Goal: Task Accomplishment & Management: Manage account settings

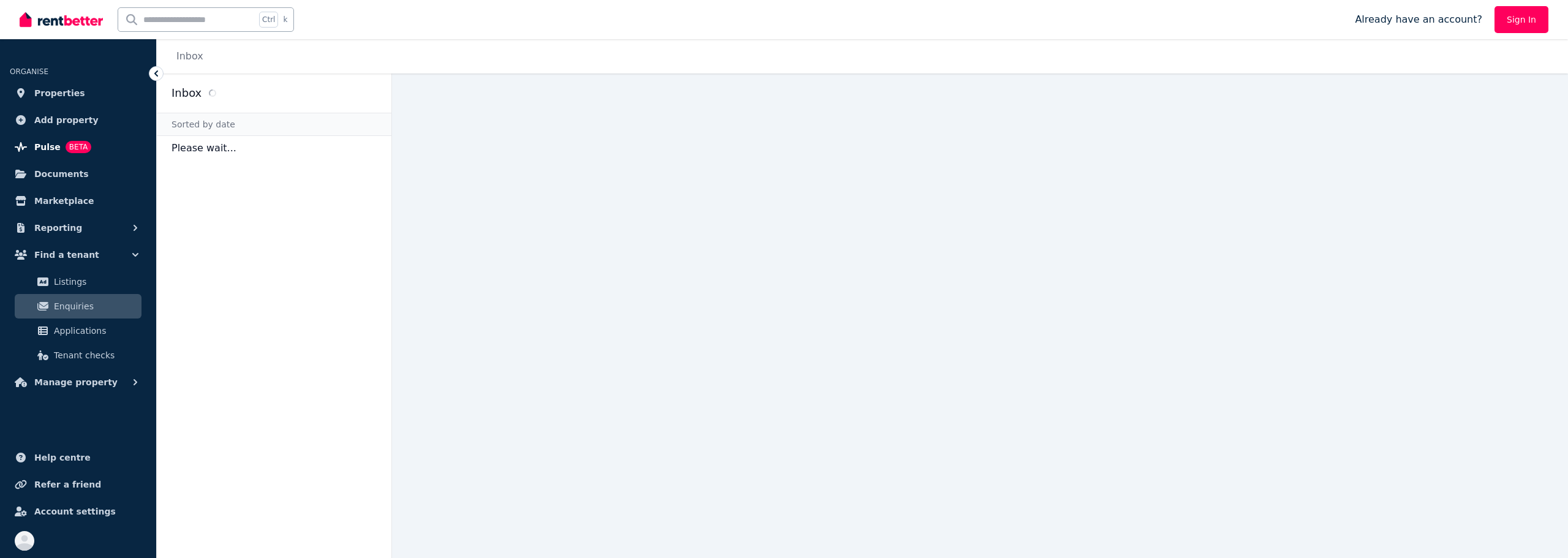
click at [38, 143] on span "Pulse" at bounding box center [48, 147] width 26 height 15
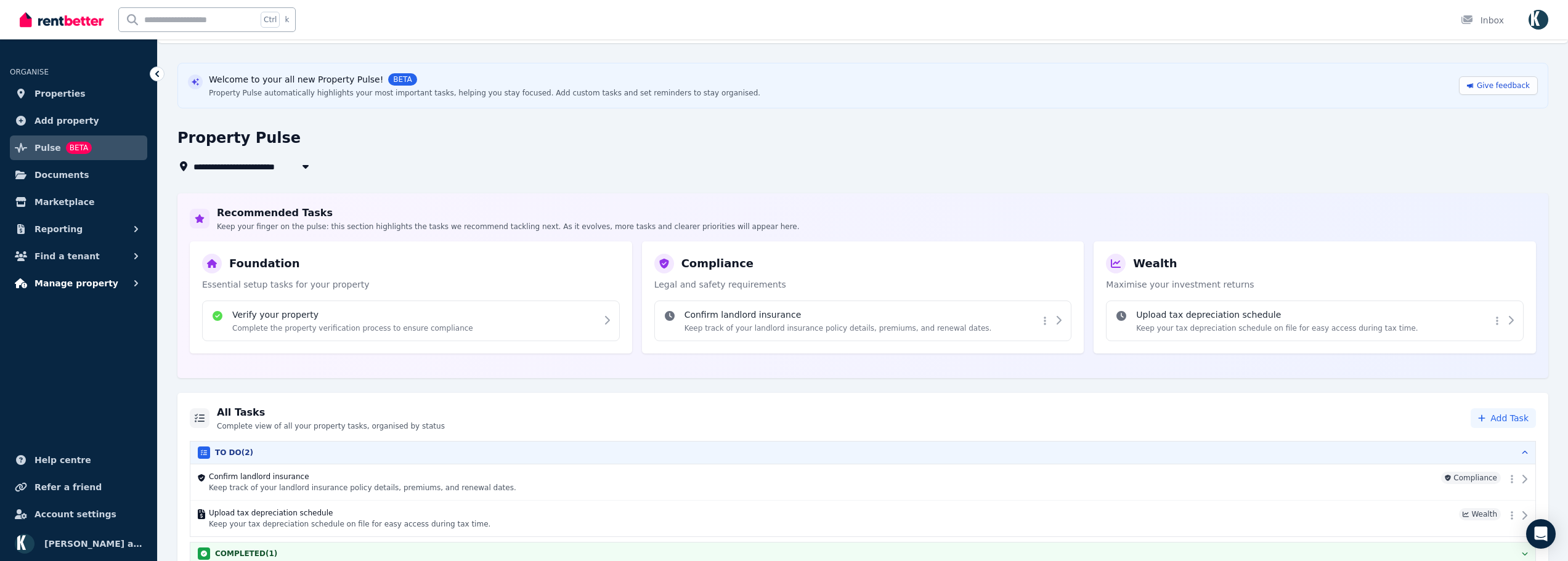
scroll to position [47, 0]
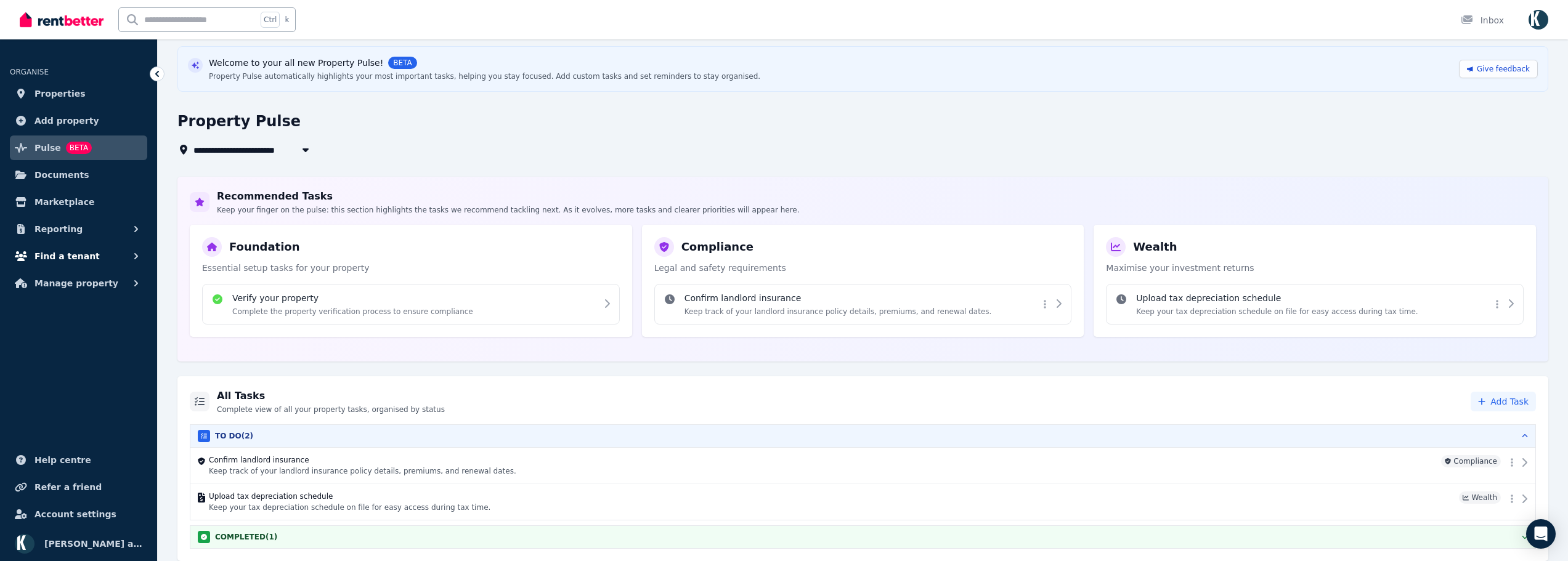
click at [72, 251] on span "Find a tenant" at bounding box center [67, 256] width 65 height 15
click at [64, 303] on span "Enquiries" at bounding box center [96, 308] width 83 height 15
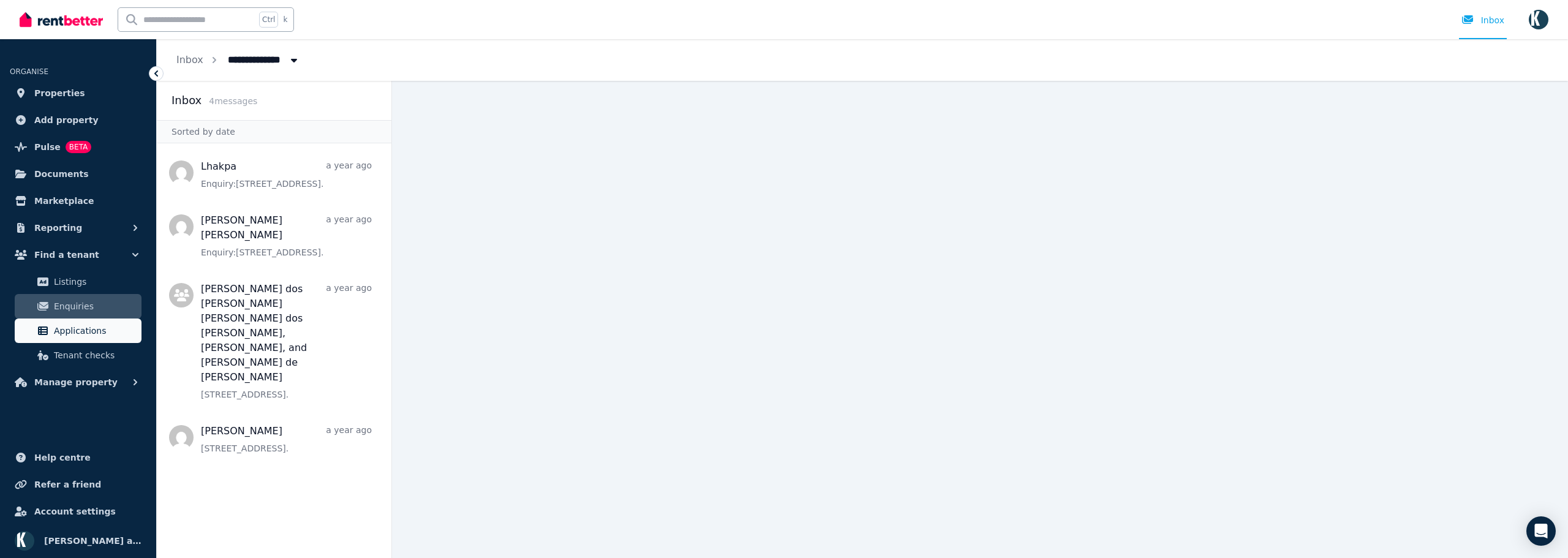
click at [73, 333] on span "Applications" at bounding box center [95, 331] width 83 height 15
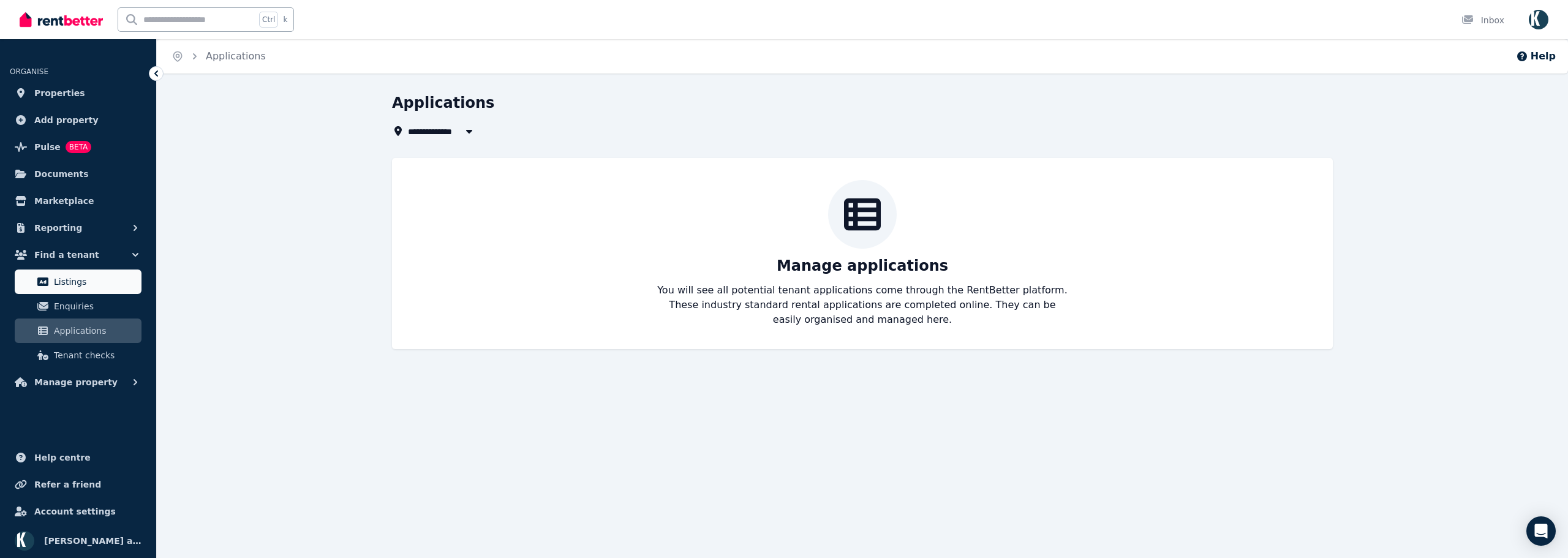
click at [77, 283] on span "Listings" at bounding box center [95, 282] width 83 height 15
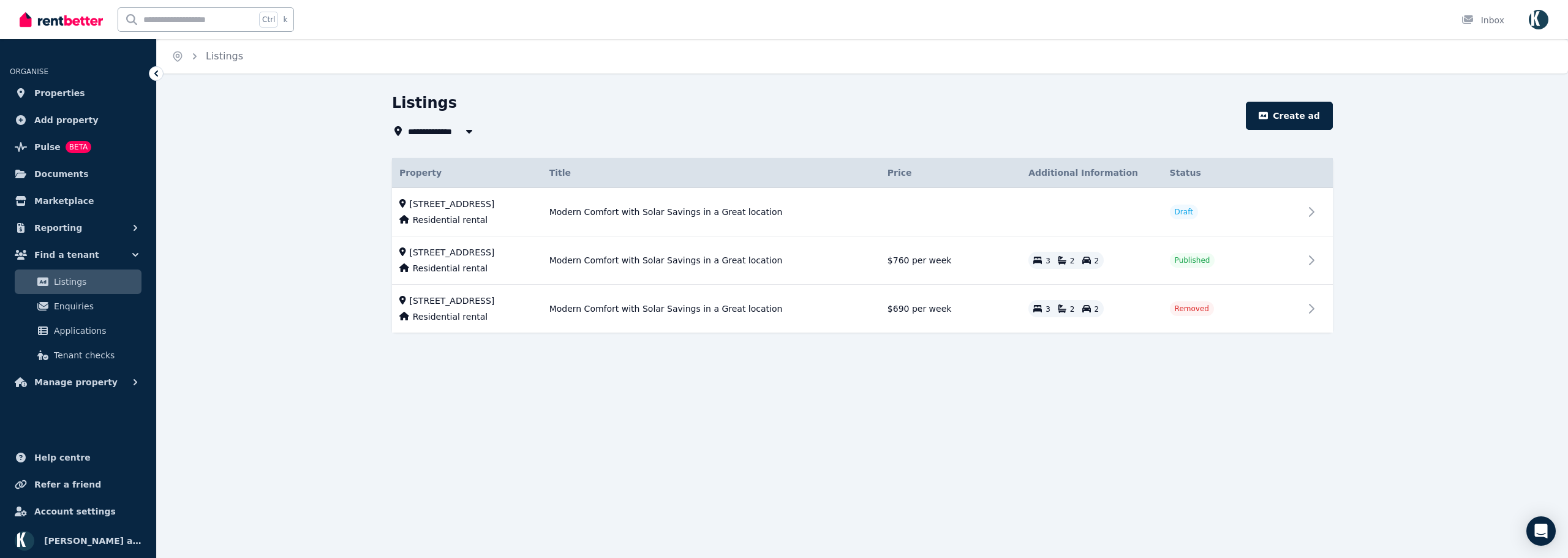
click at [73, 281] on span "Listings" at bounding box center [95, 282] width 83 height 15
click at [1258, 260] on td "Published" at bounding box center [1233, 260] width 141 height 48
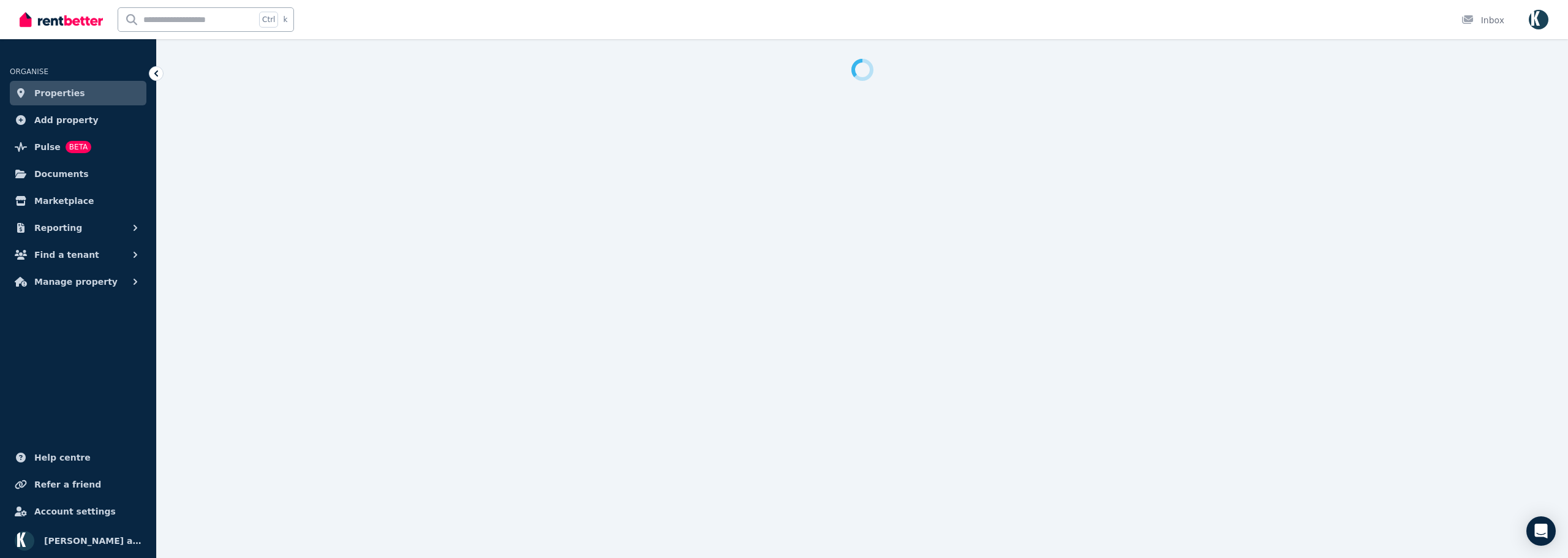
select select "**"
select select "**********"
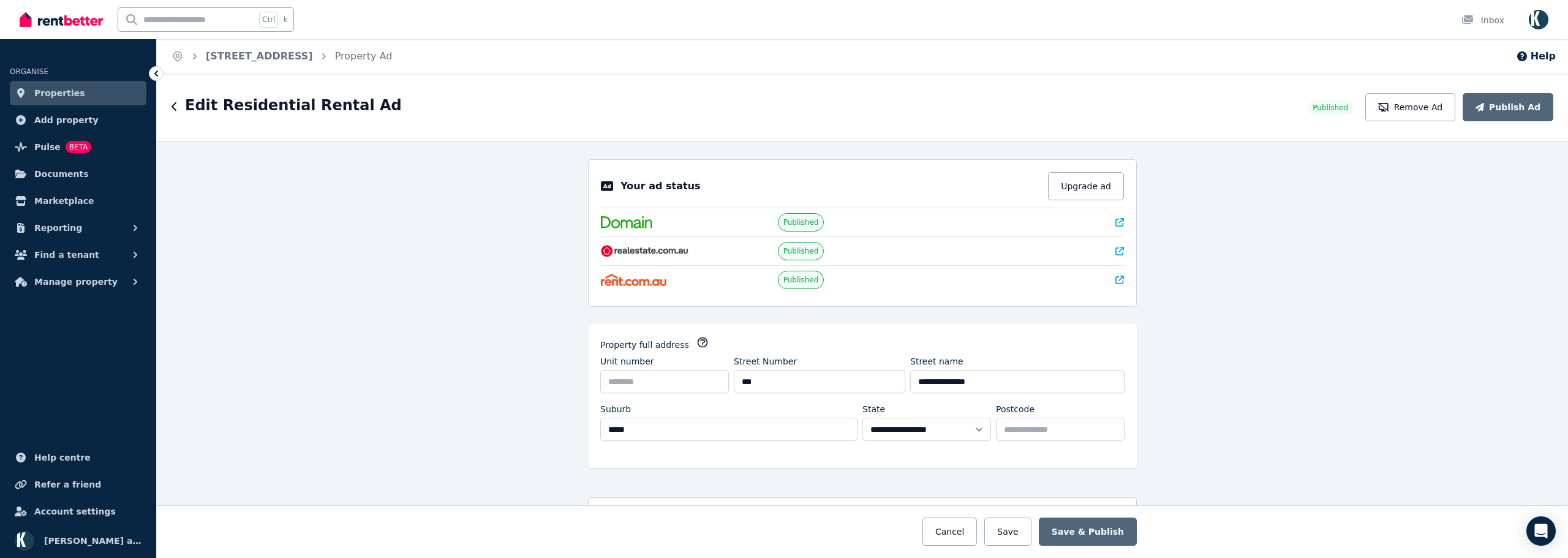
click at [1116, 223] on icon at bounding box center [1119, 222] width 9 height 9
